Goal: Information Seeking & Learning: Find specific fact

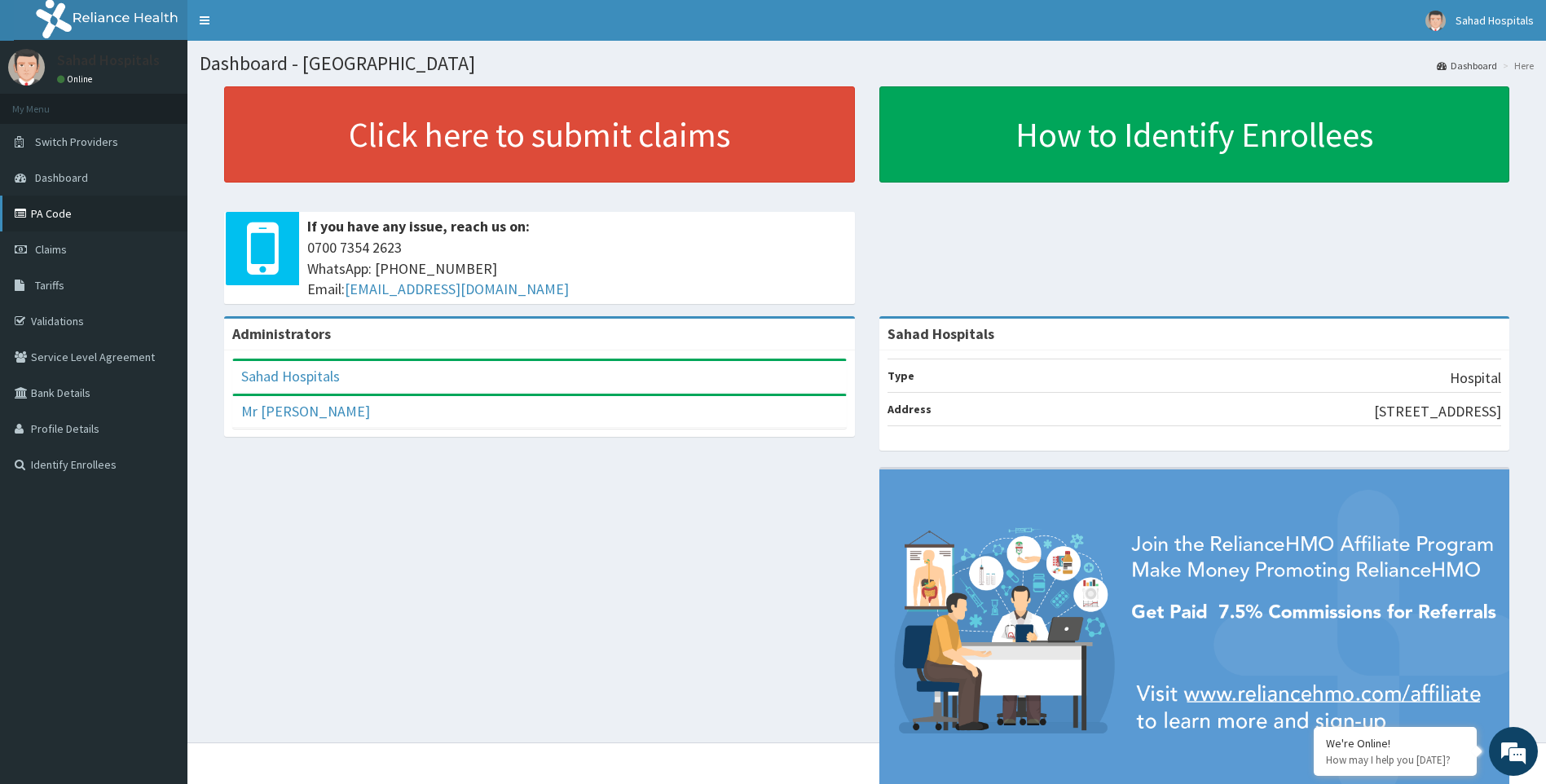
click at [90, 218] on link "PA Code" at bounding box center [93, 213] width 188 height 36
click at [58, 292] on span "Tariffs" at bounding box center [49, 285] width 29 height 15
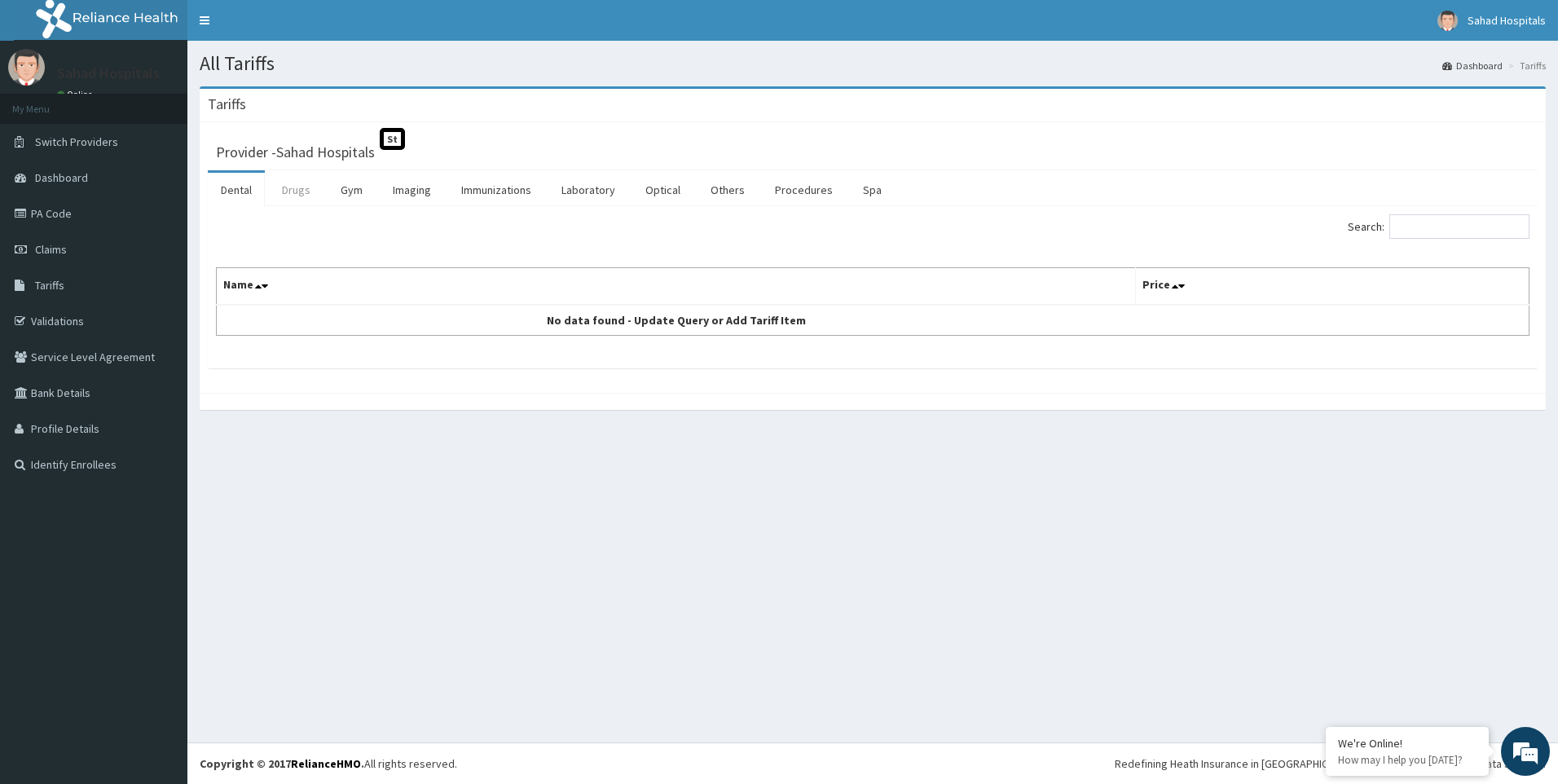
click at [276, 198] on link "Drugs" at bounding box center [295, 189] width 54 height 34
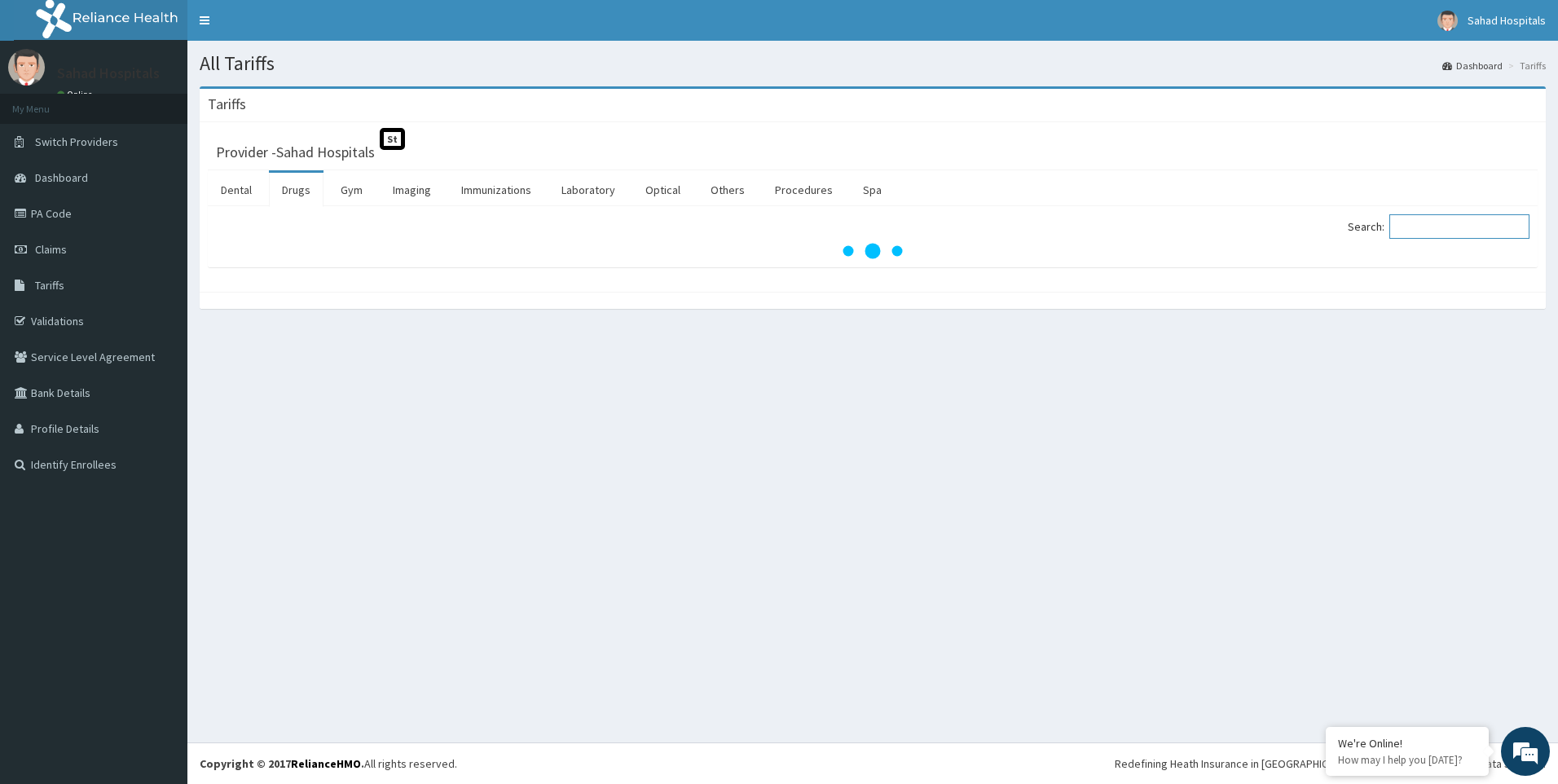
click at [1460, 224] on input "Search:" at bounding box center [1460, 226] width 140 height 24
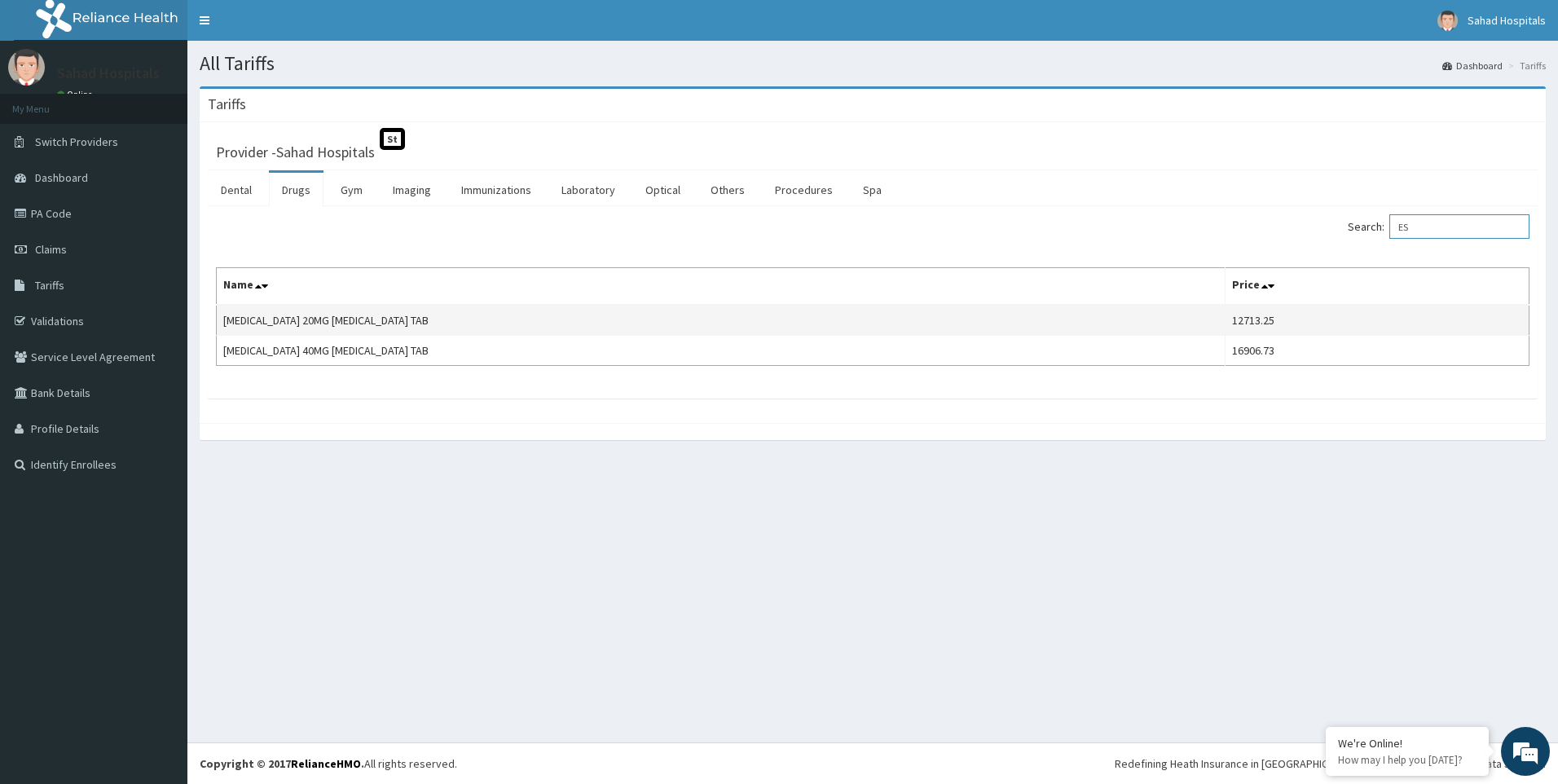
type input "E"
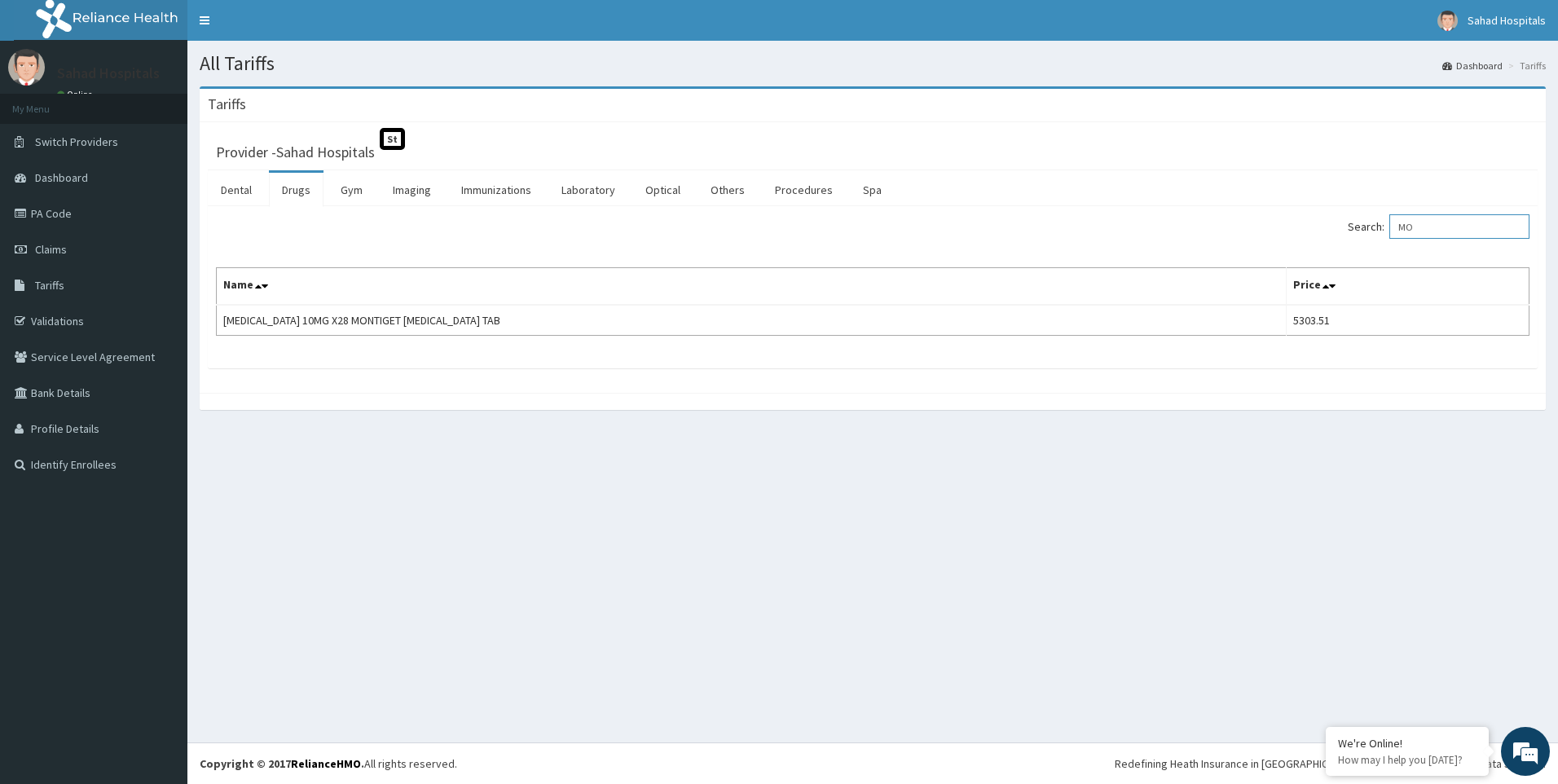
type input "M"
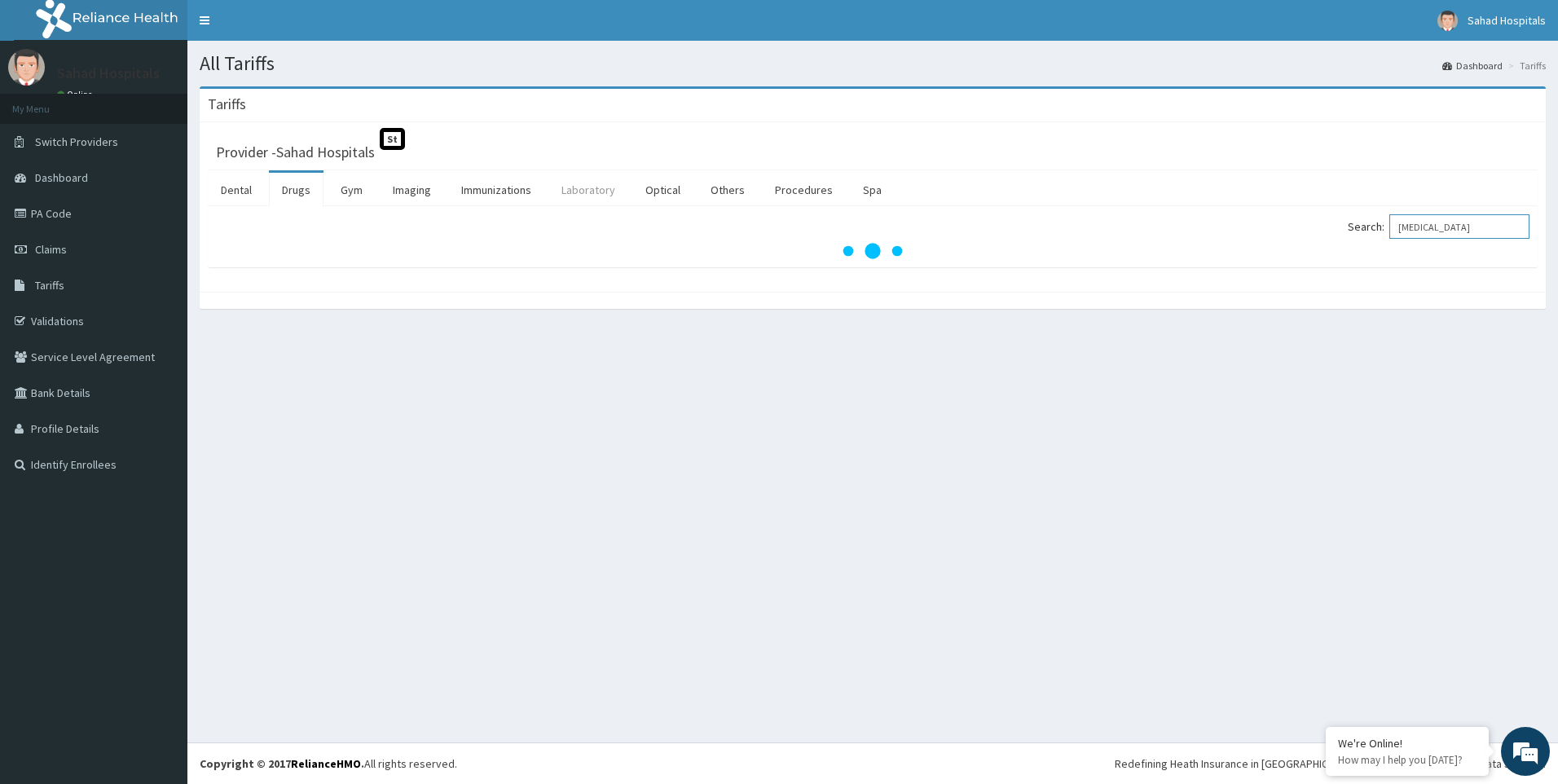
type input "[MEDICAL_DATA]"
click at [588, 188] on link "Laboratory" at bounding box center [588, 189] width 80 height 34
click at [1426, 231] on input "Search:" at bounding box center [1460, 226] width 140 height 24
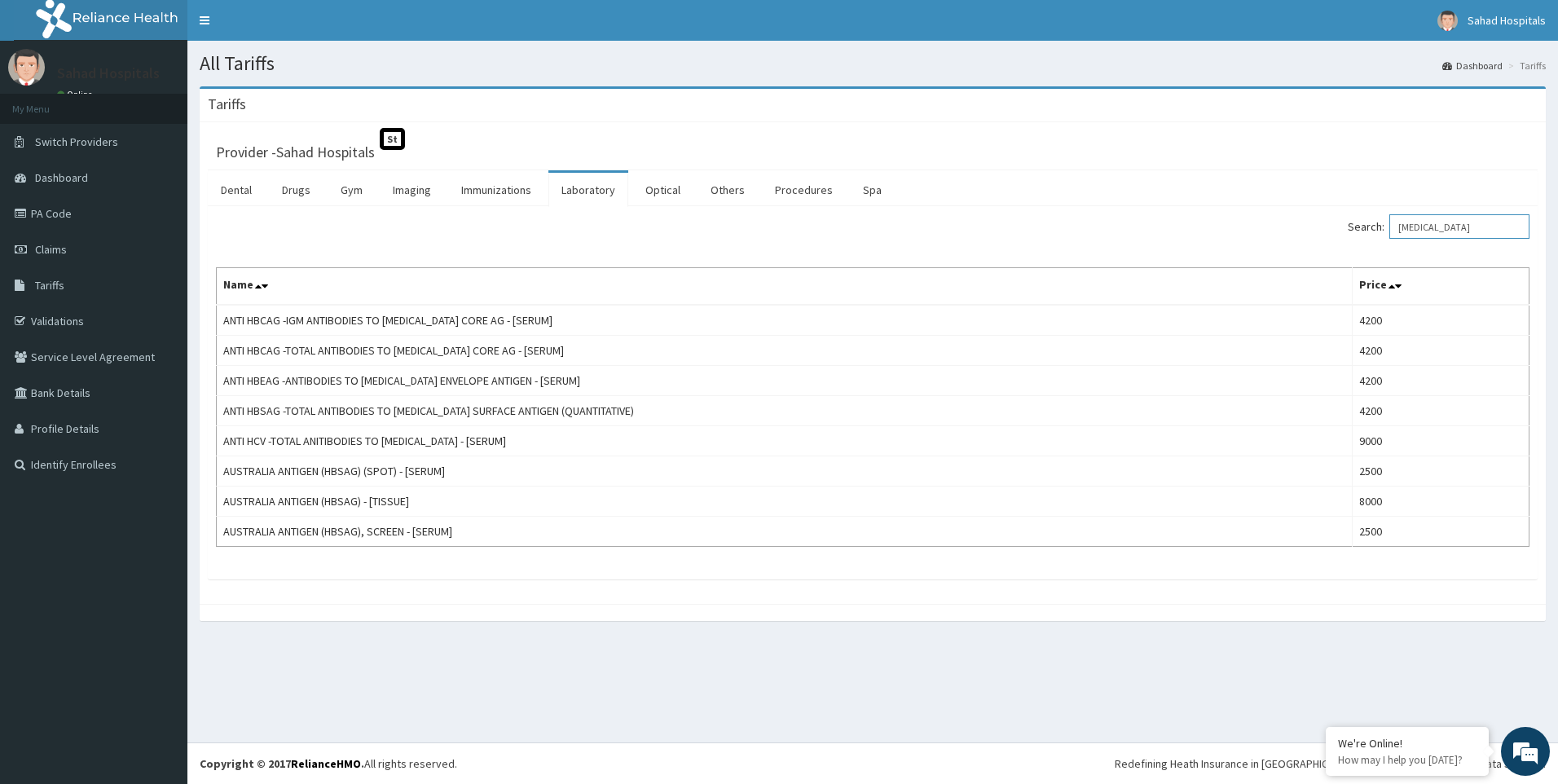
type input "[MEDICAL_DATA]"
